Goal: Navigation & Orientation: Understand site structure

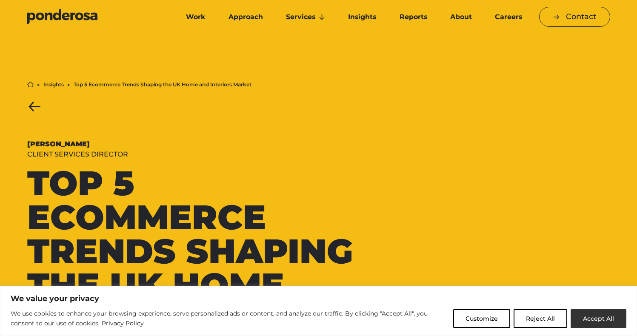
click at [583, 319] on button "Accept All" at bounding box center [598, 318] width 56 height 19
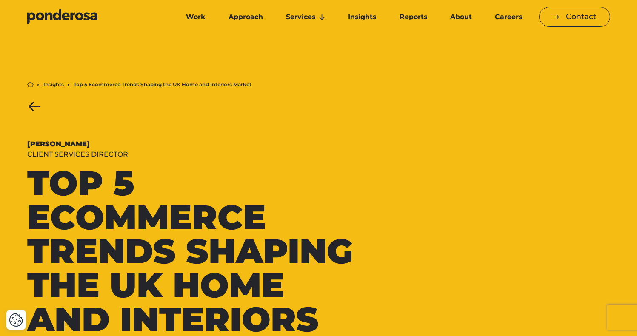
click at [89, 20] on icon "Go to homepage" at bounding box center [62, 17] width 70 height 16
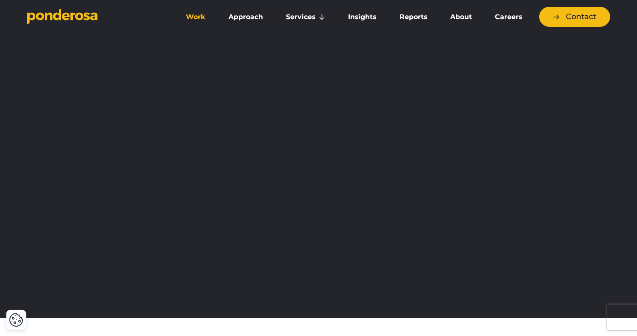
click at [196, 18] on link "Work" at bounding box center [195, 17] width 39 height 18
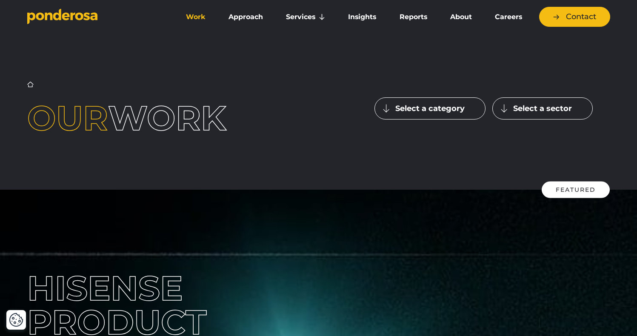
click at [434, 108] on button "Select a category" at bounding box center [429, 108] width 111 height 22
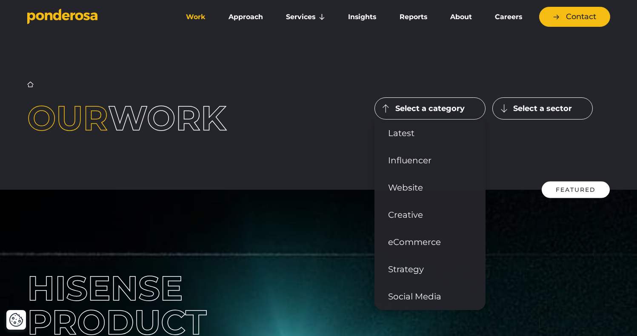
click at [511, 112] on button "Select a sector" at bounding box center [542, 108] width 100 height 22
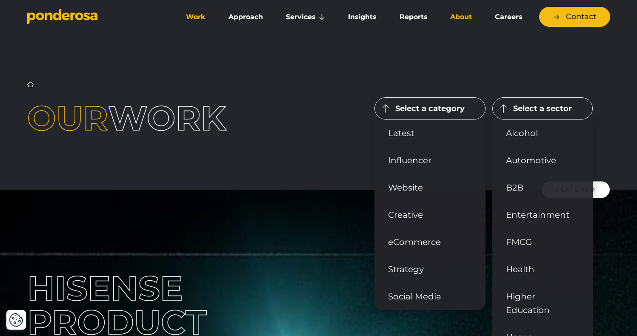
click at [459, 17] on link "About" at bounding box center [460, 17] width 41 height 18
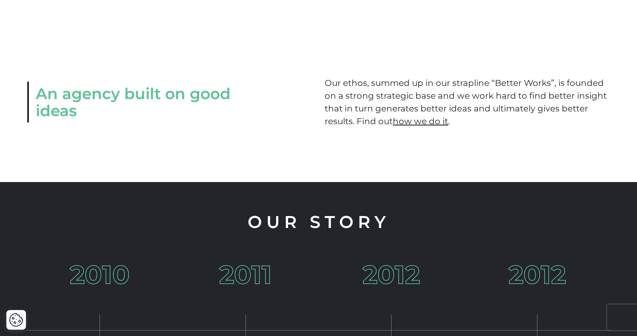
scroll to position [1061, 0]
